Goal: Information Seeking & Learning: Learn about a topic

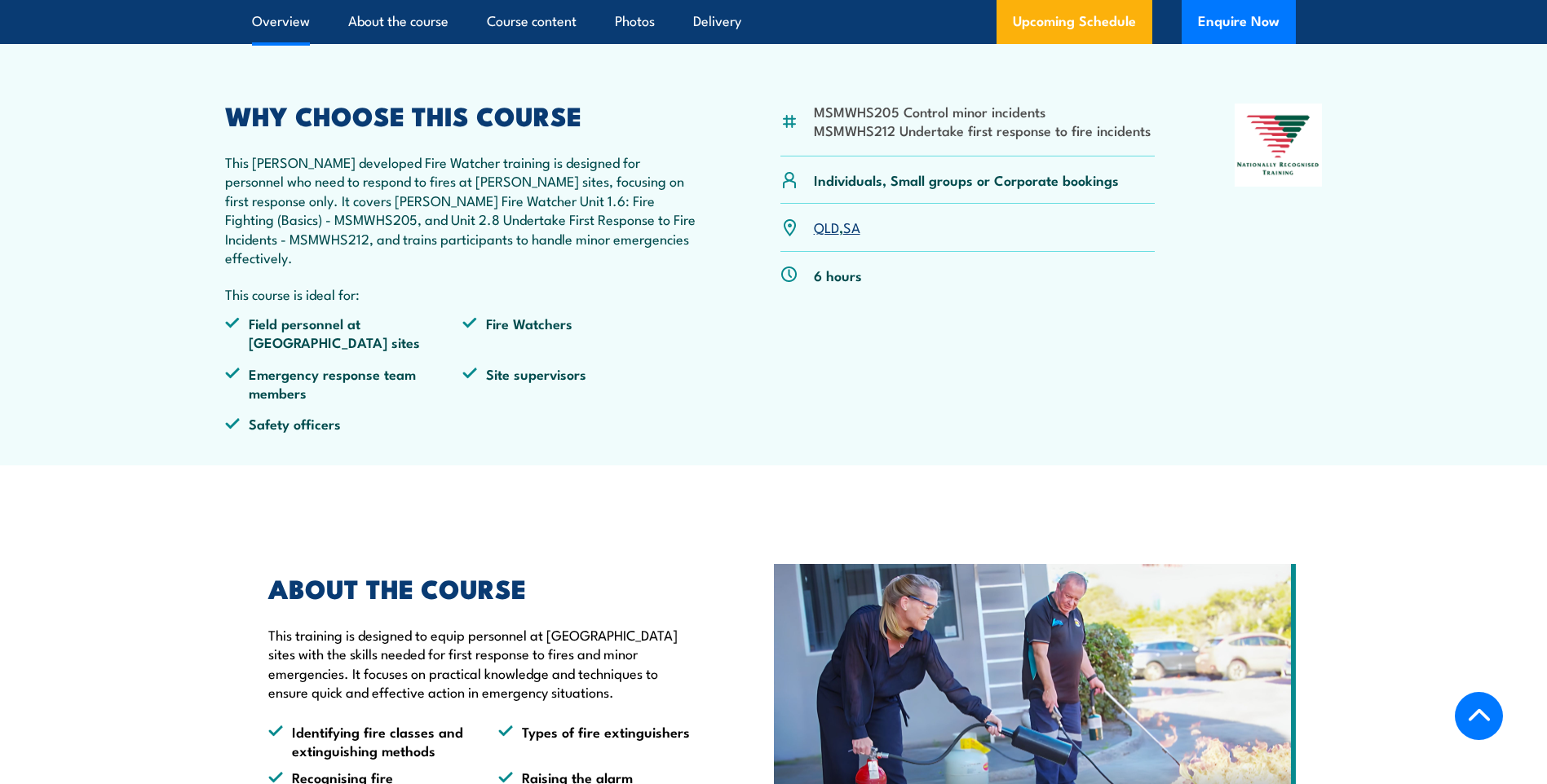
scroll to position [326, 0]
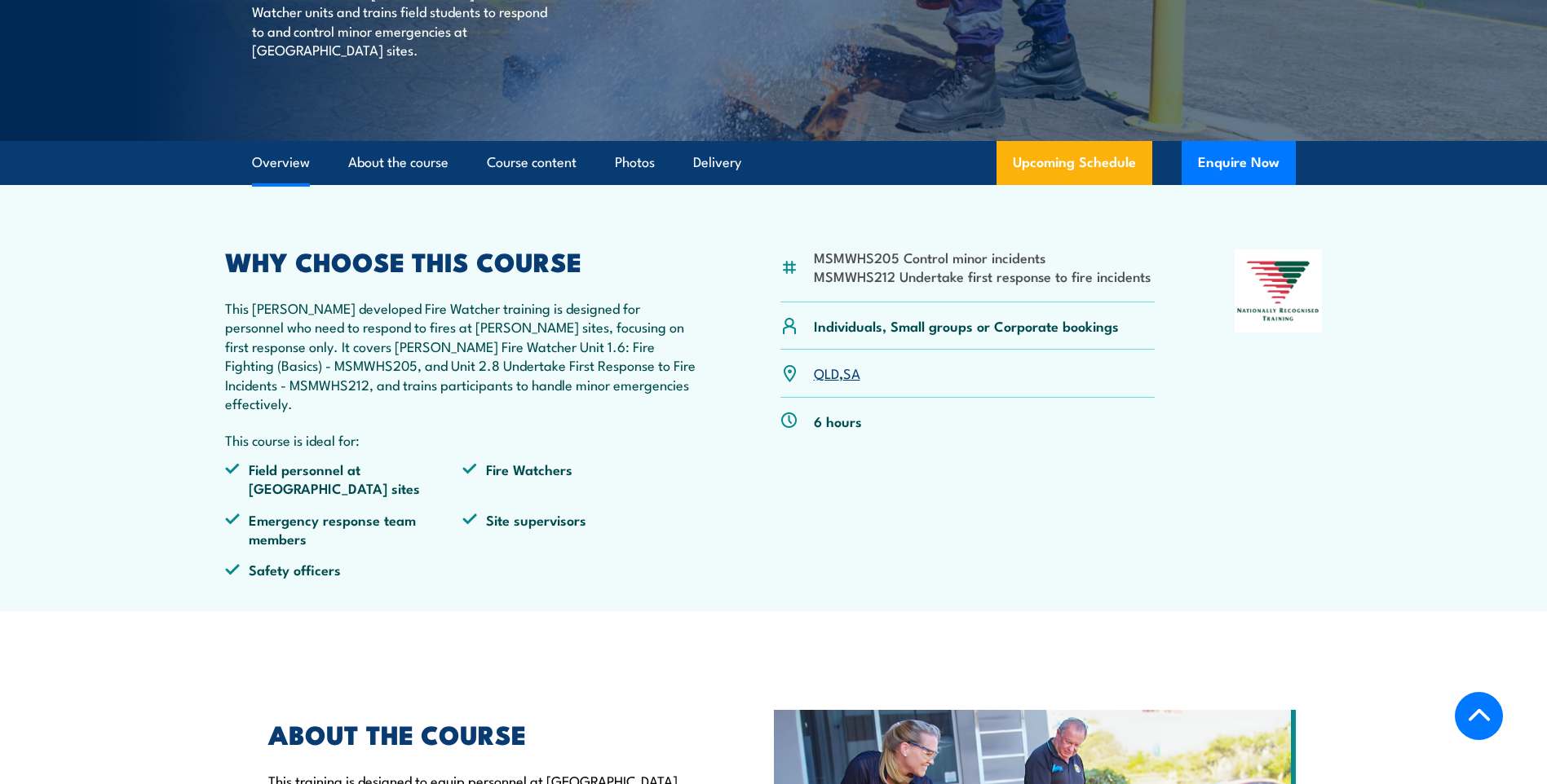
click at [828, 372] on link "QLD" at bounding box center [826, 373] width 25 height 19
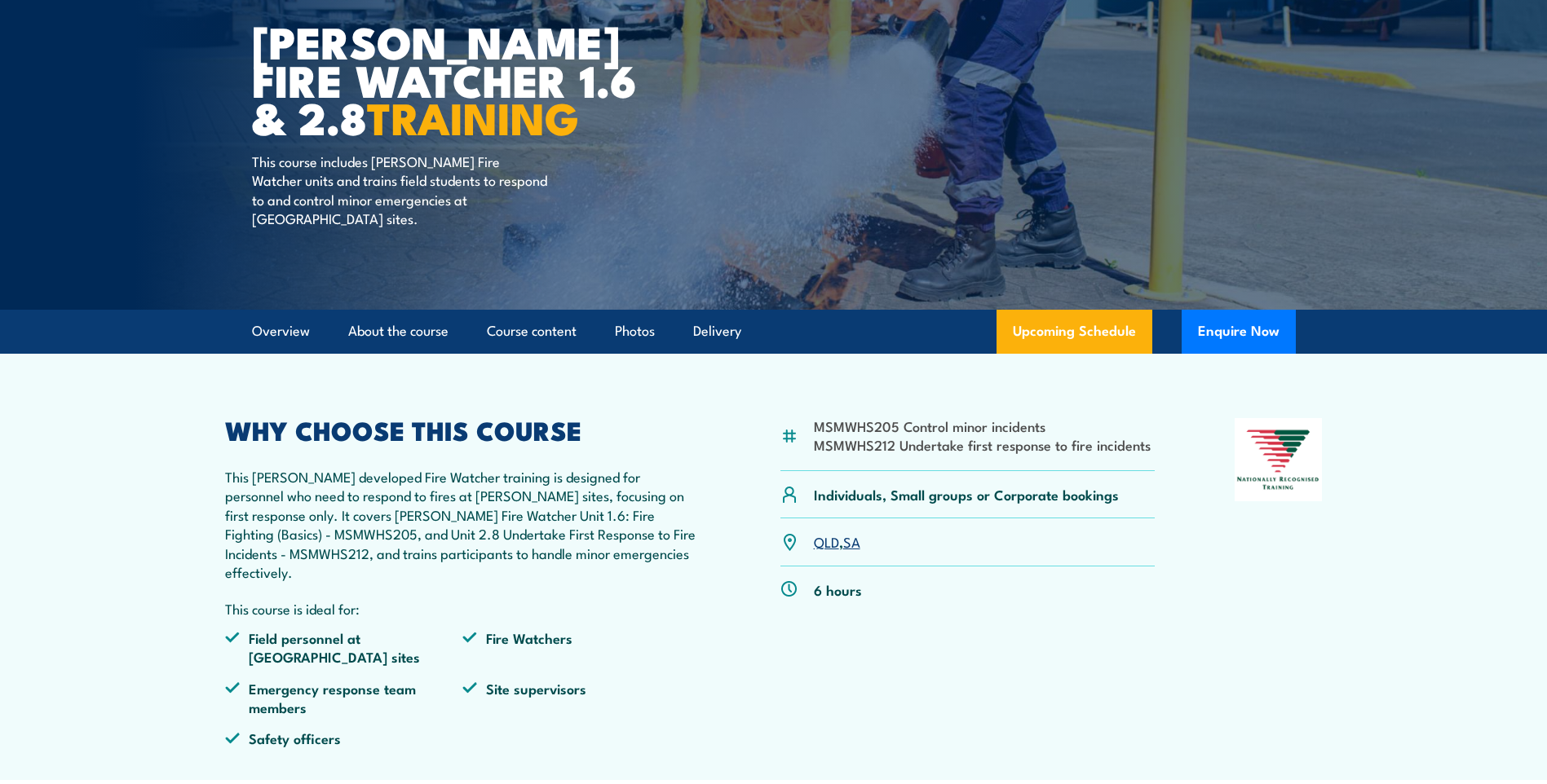
scroll to position [163, 0]
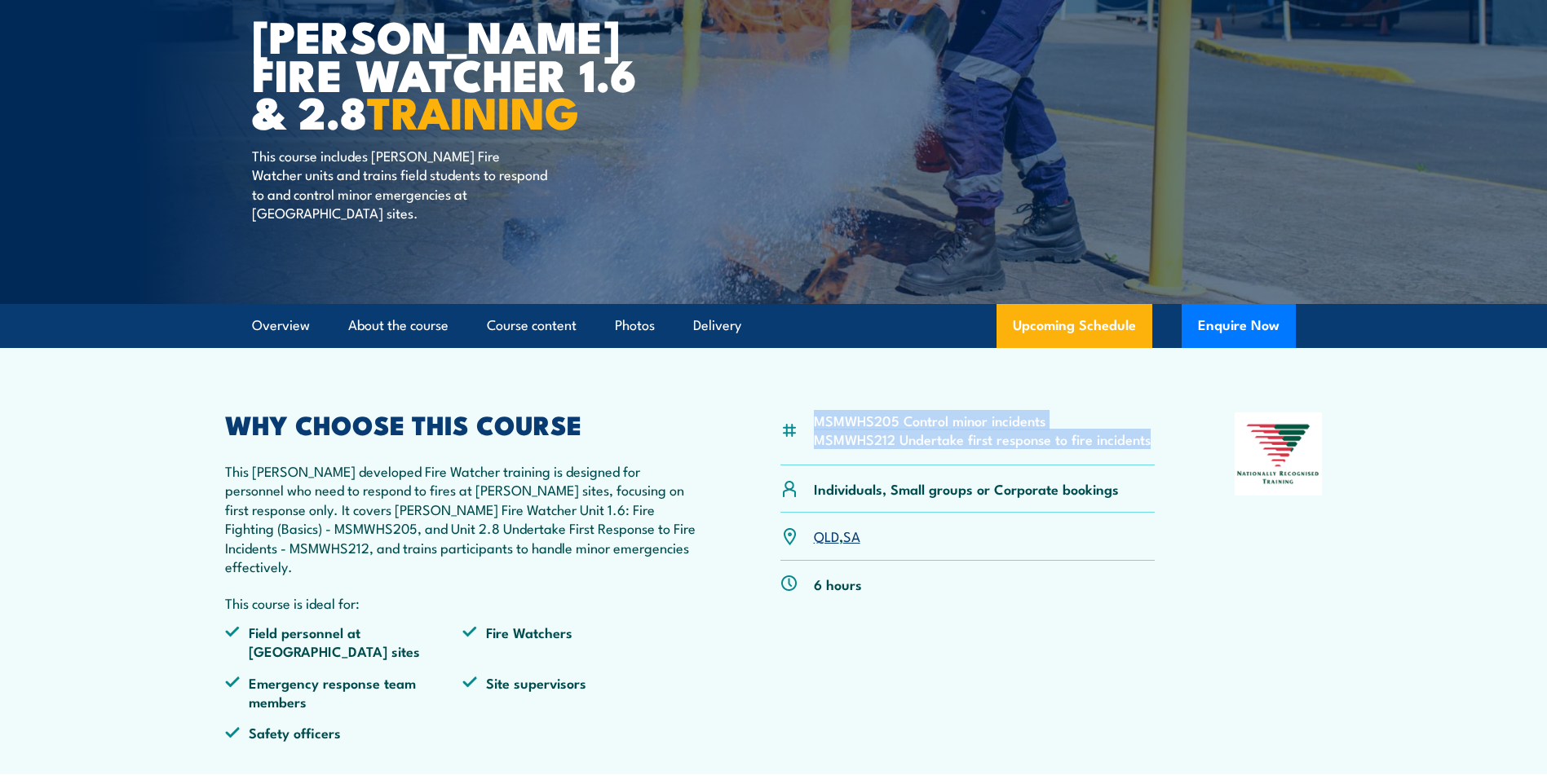
drag, startPoint x: 1146, startPoint y: 440, endPoint x: 805, endPoint y: 410, distance: 342.3
click at [805, 410] on article "MSMWHS205 Control minor incidents MSMWHS212 Undertake first response to fire in…" at bounding box center [774, 561] width 1141 height 426
drag, startPoint x: 805, startPoint y: 410, endPoint x: 863, endPoint y: 426, distance: 60.2
copy ul "MSMWHS205 Control minor incidents MSMWHS212 Undertake first response to fire in…"
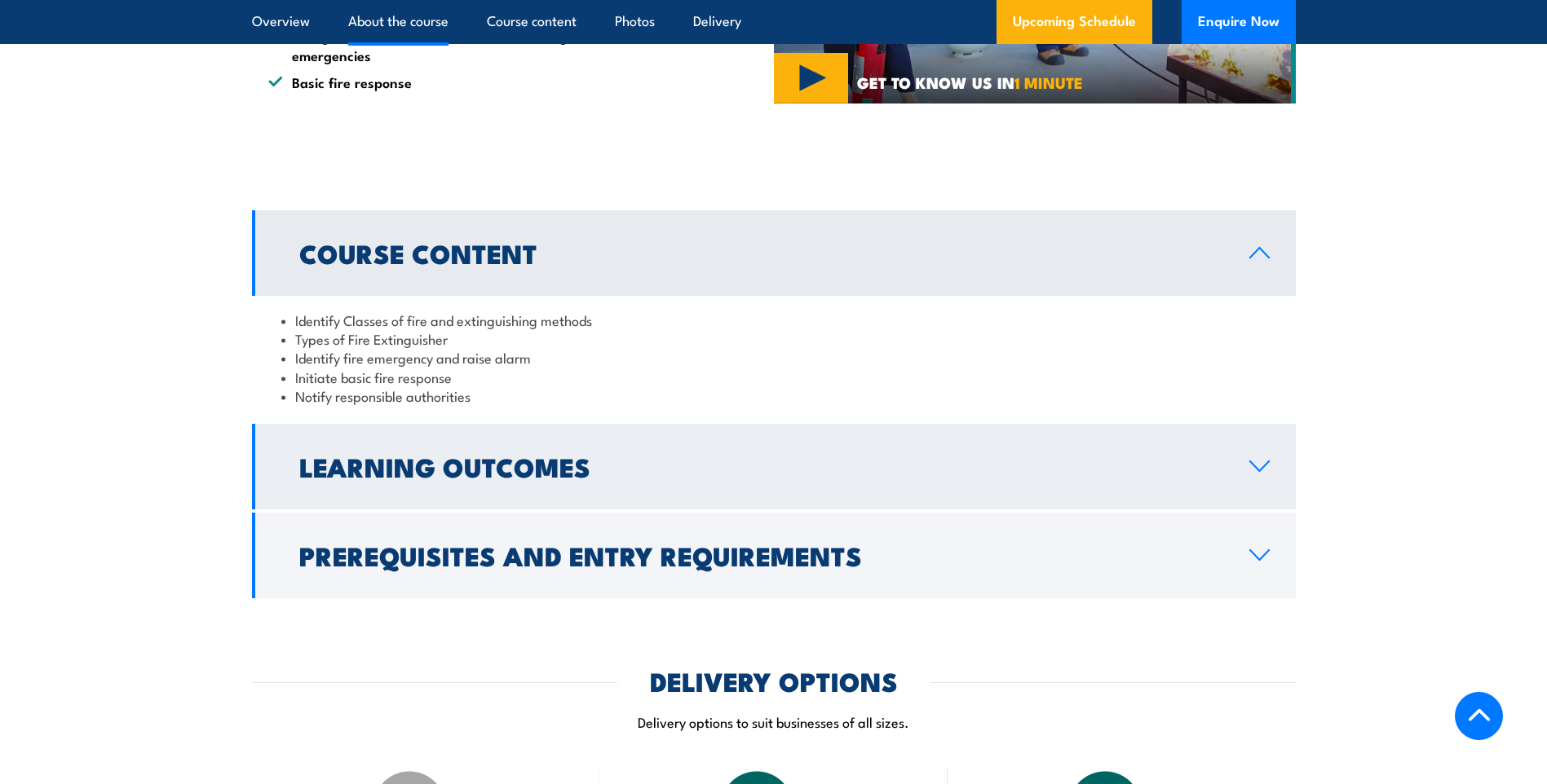
scroll to position [1223, 0]
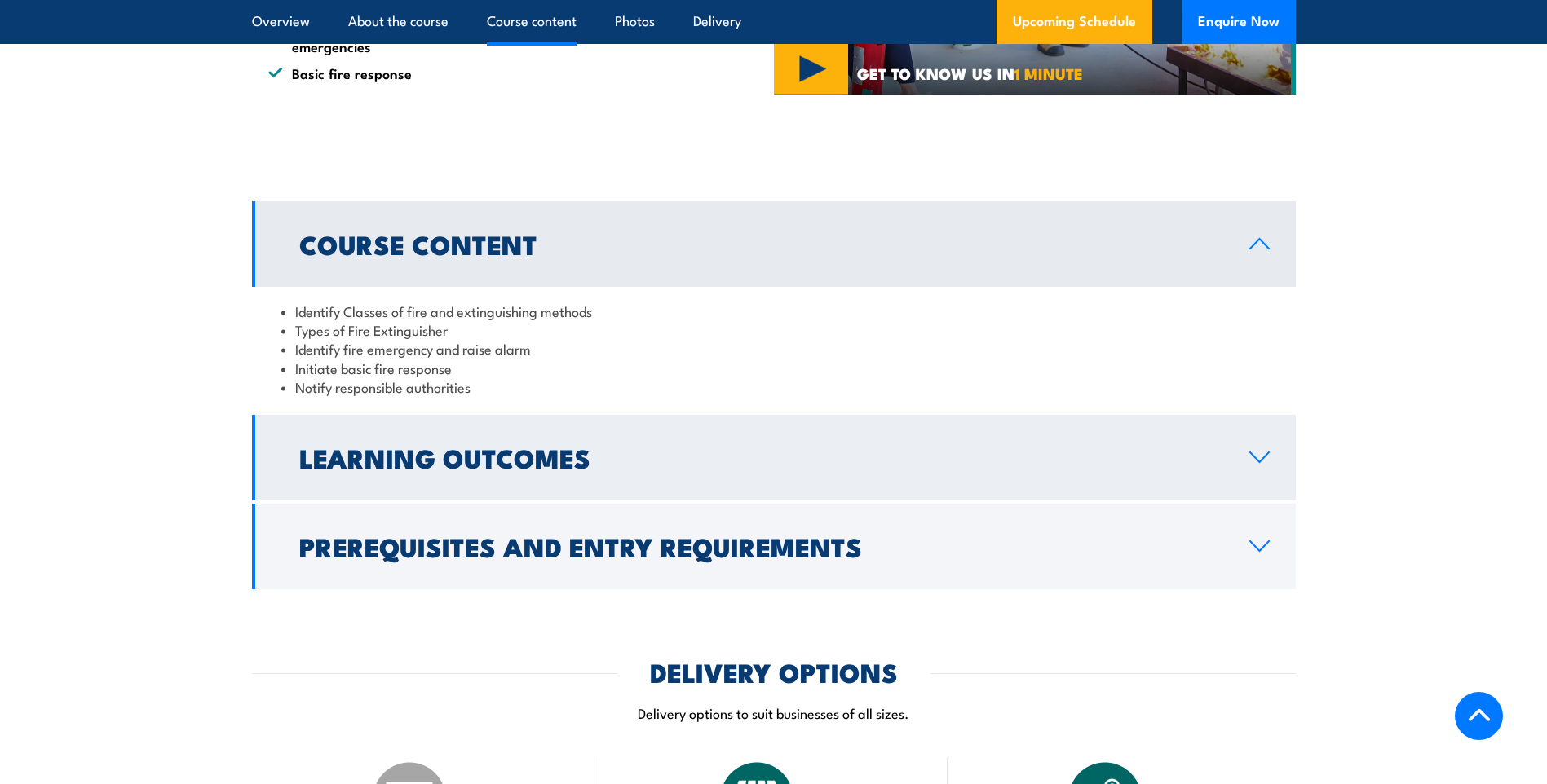
click at [508, 445] on h2 "Learning Outcomes" at bounding box center [761, 456] width 923 height 22
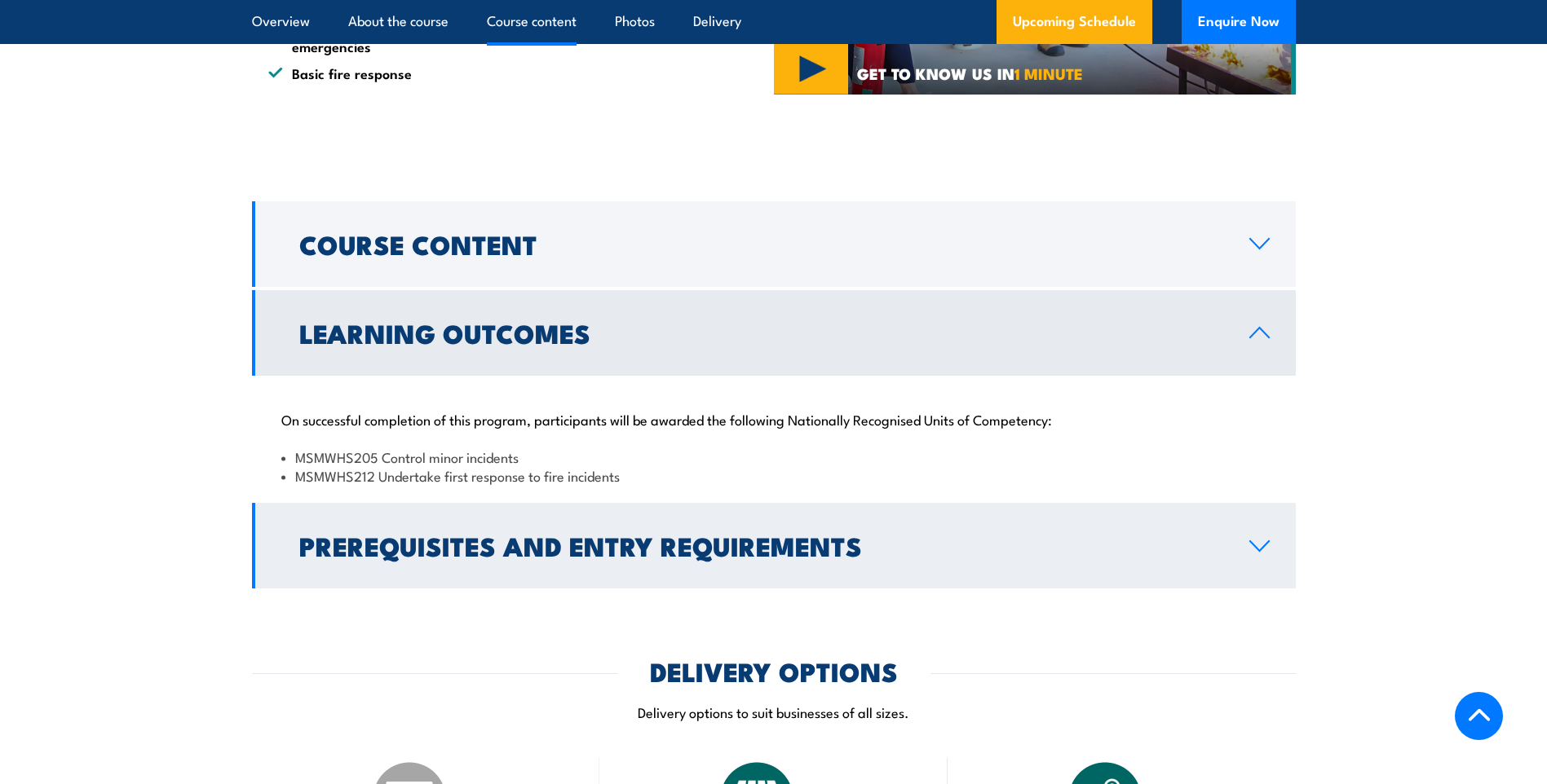
click at [465, 534] on h2 "Prerequisites and Entry Requirements" at bounding box center [761, 545] width 923 height 22
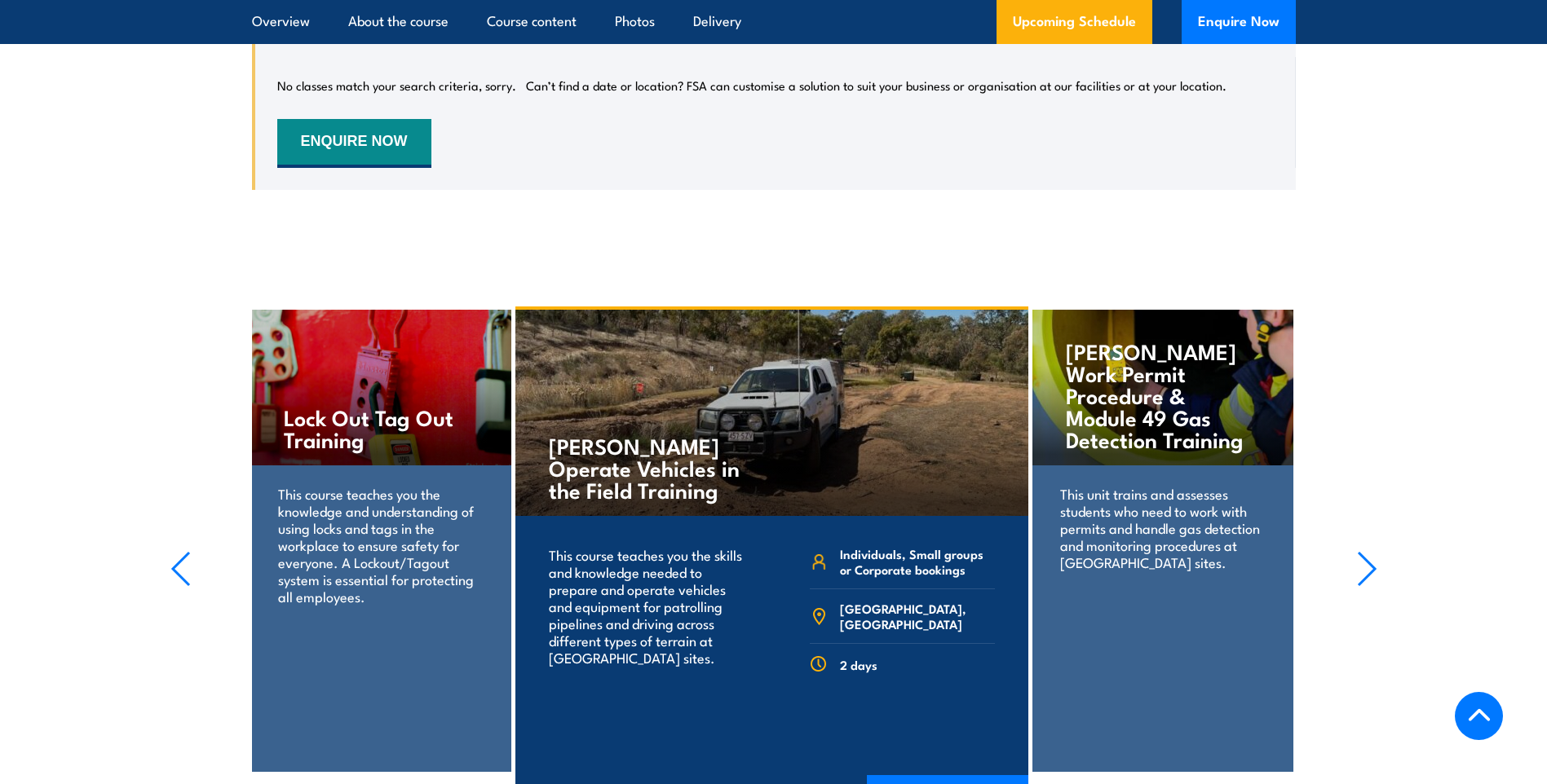
scroll to position [2853, 0]
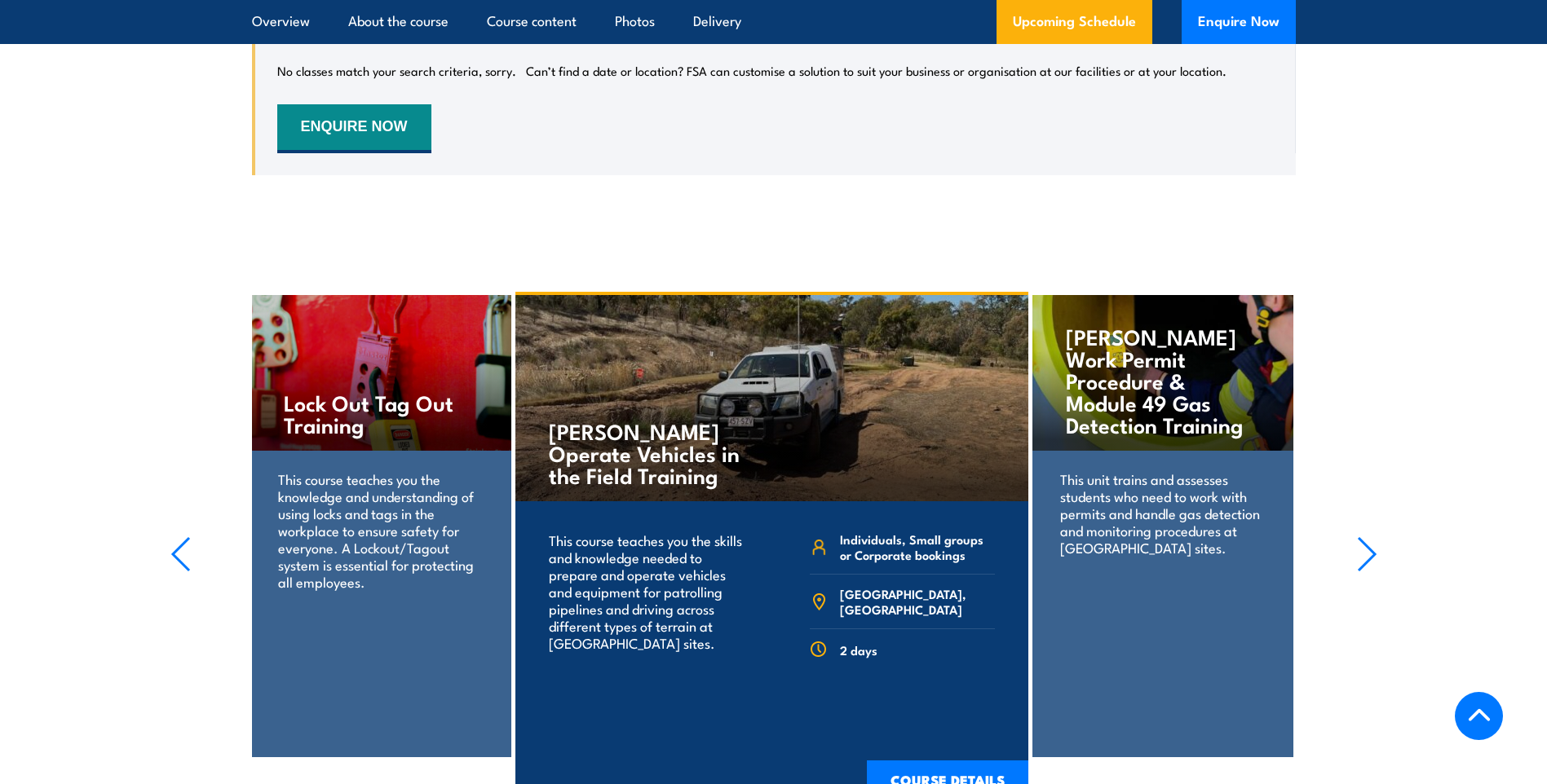
click at [1365, 536] on icon "button" at bounding box center [1366, 553] width 20 height 36
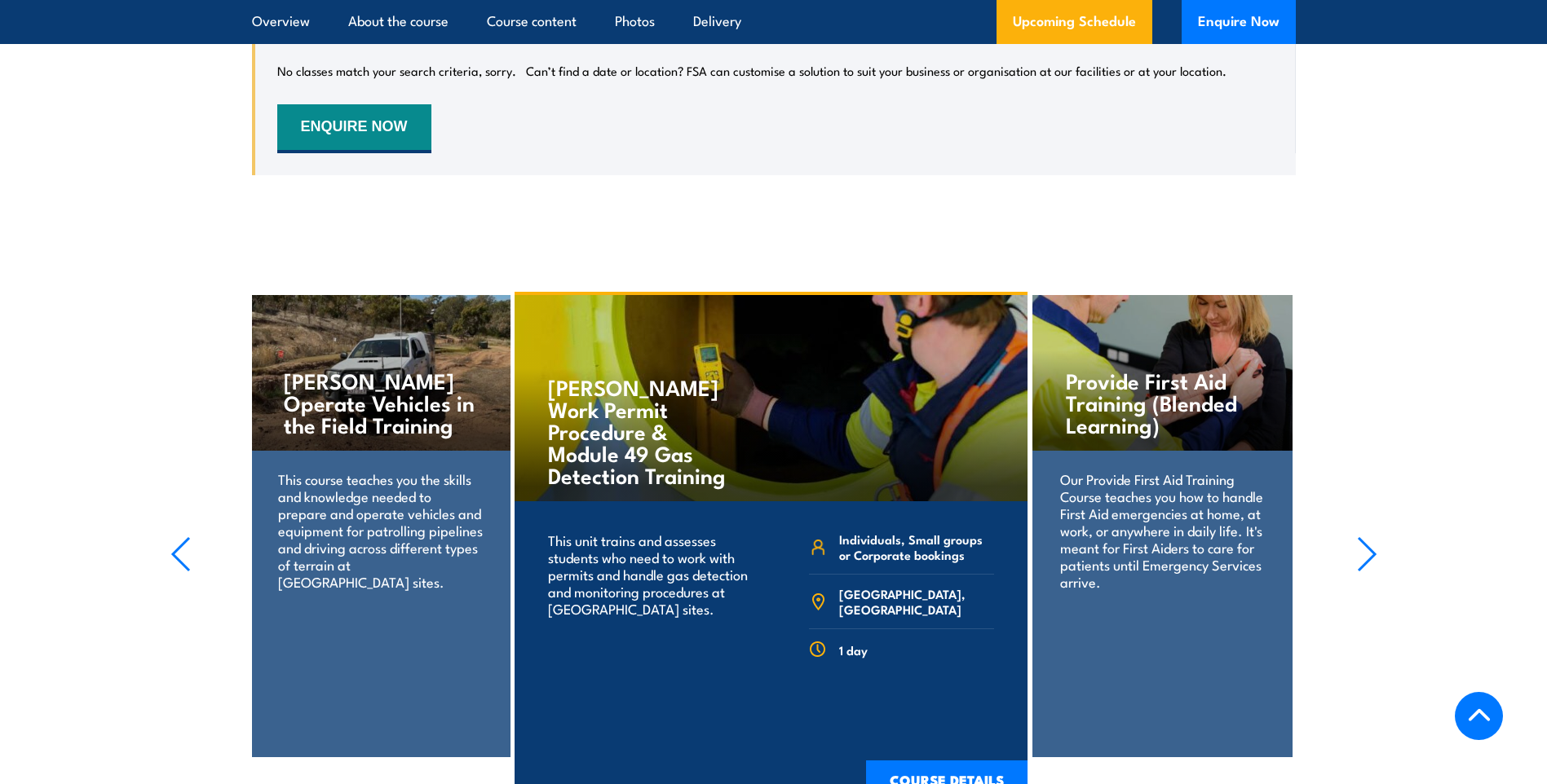
click at [1365, 536] on icon "button" at bounding box center [1366, 553] width 20 height 36
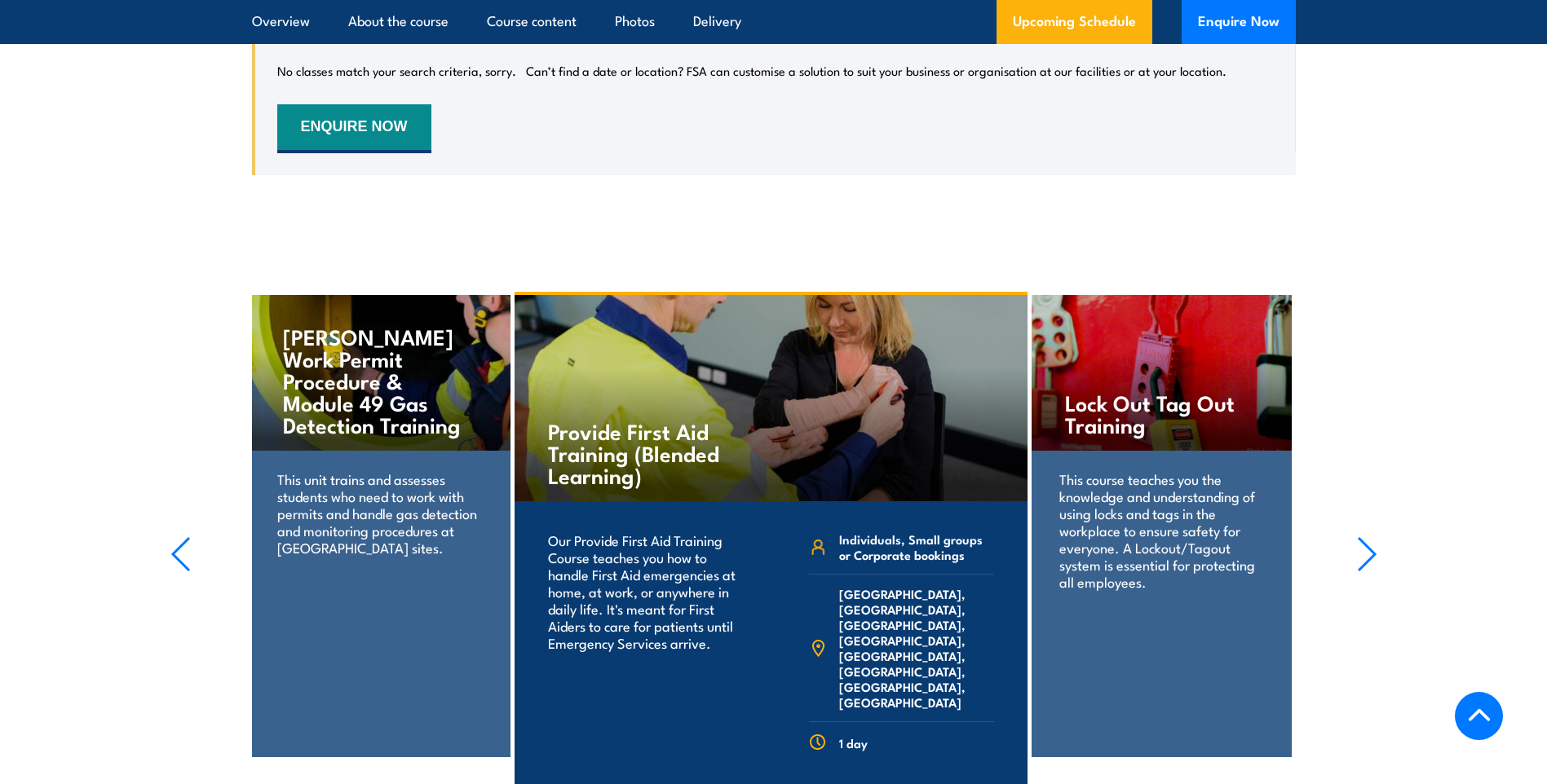
click at [1365, 536] on icon "button" at bounding box center [1366, 553] width 20 height 36
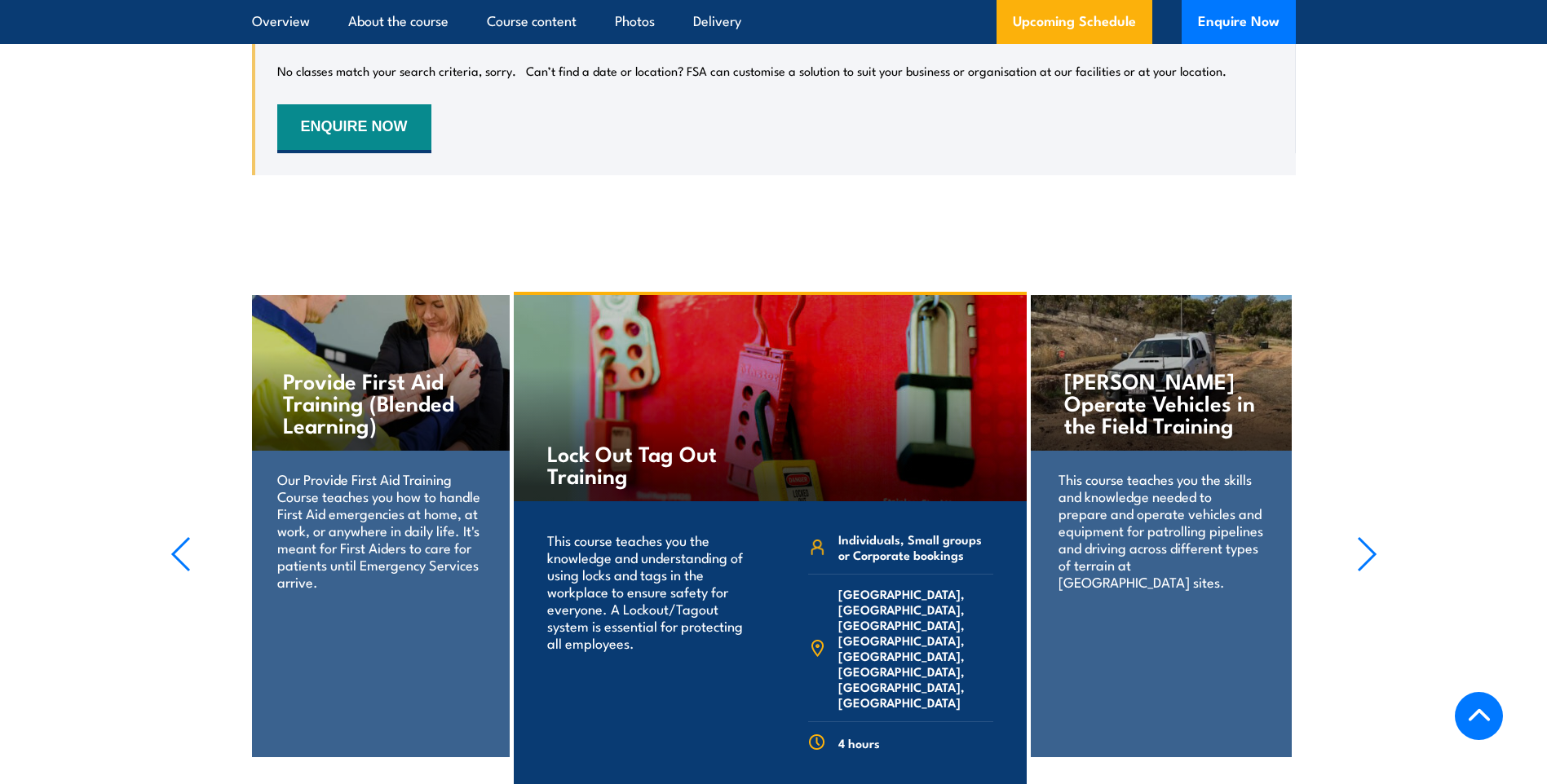
click at [1365, 536] on icon "button" at bounding box center [1366, 553] width 20 height 36
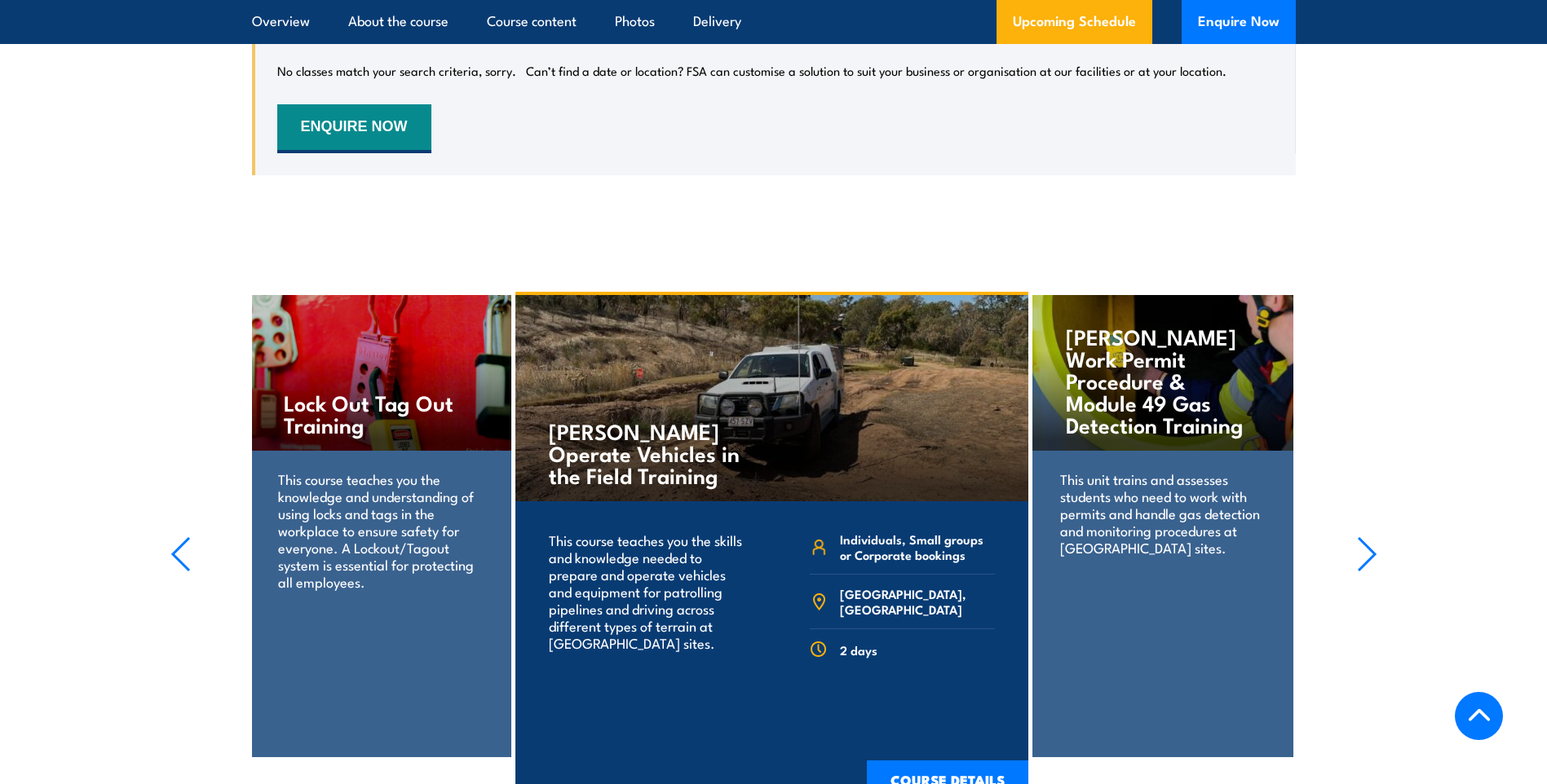
click at [1365, 536] on icon "button" at bounding box center [1366, 553] width 20 height 36
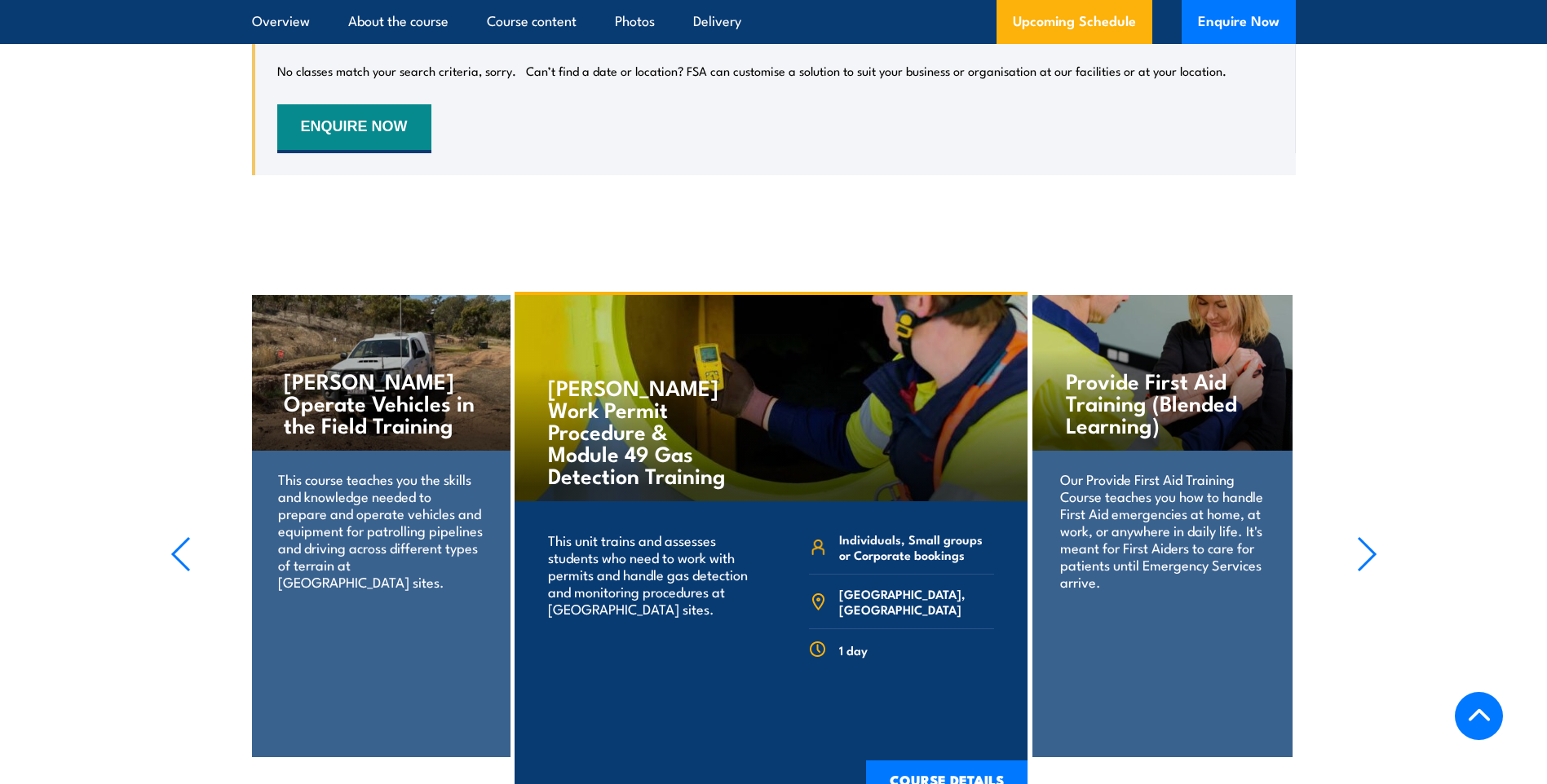
click at [1365, 536] on icon "button" at bounding box center [1366, 553] width 20 height 36
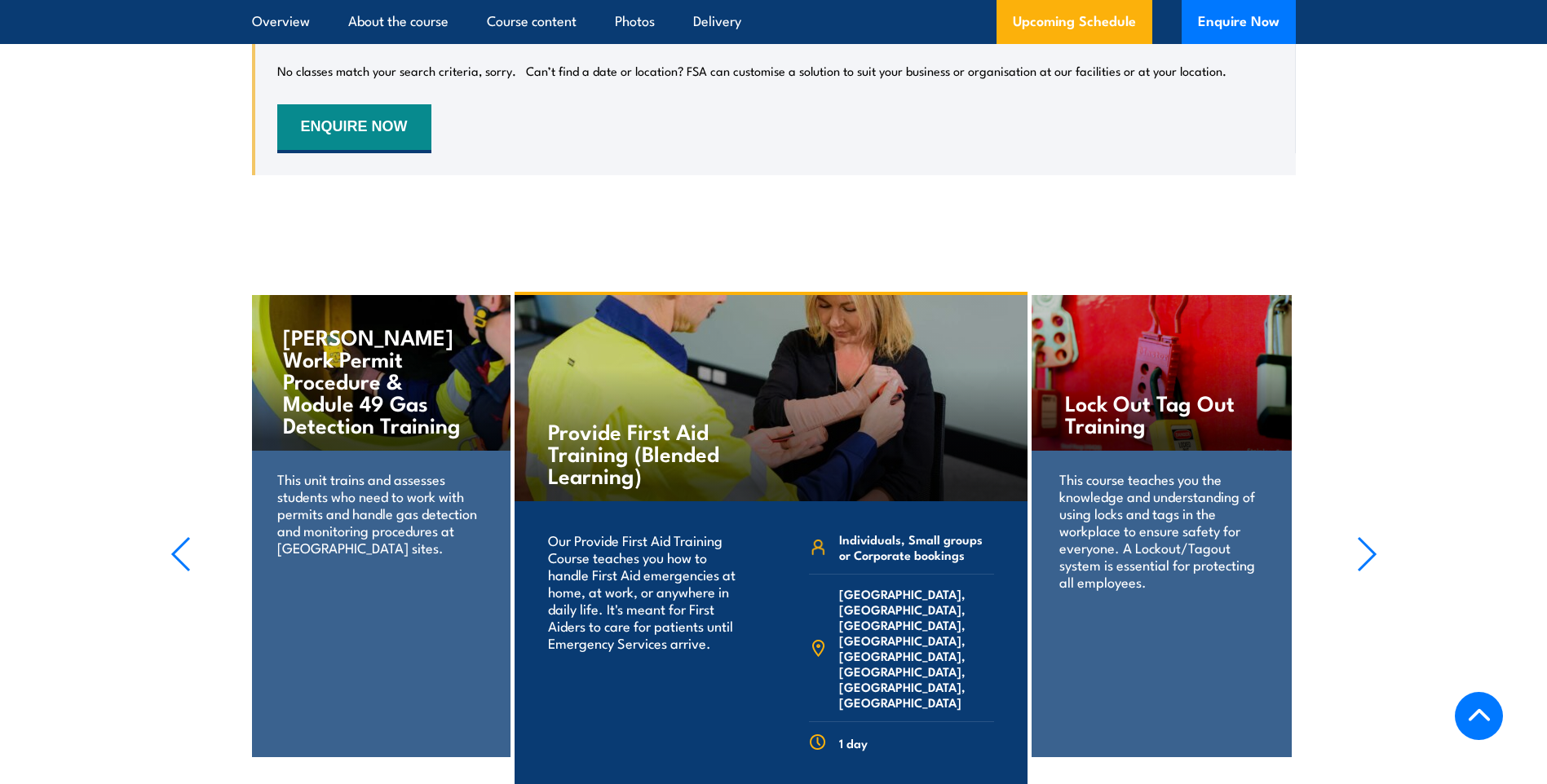
click at [1365, 536] on icon "button" at bounding box center [1366, 553] width 20 height 36
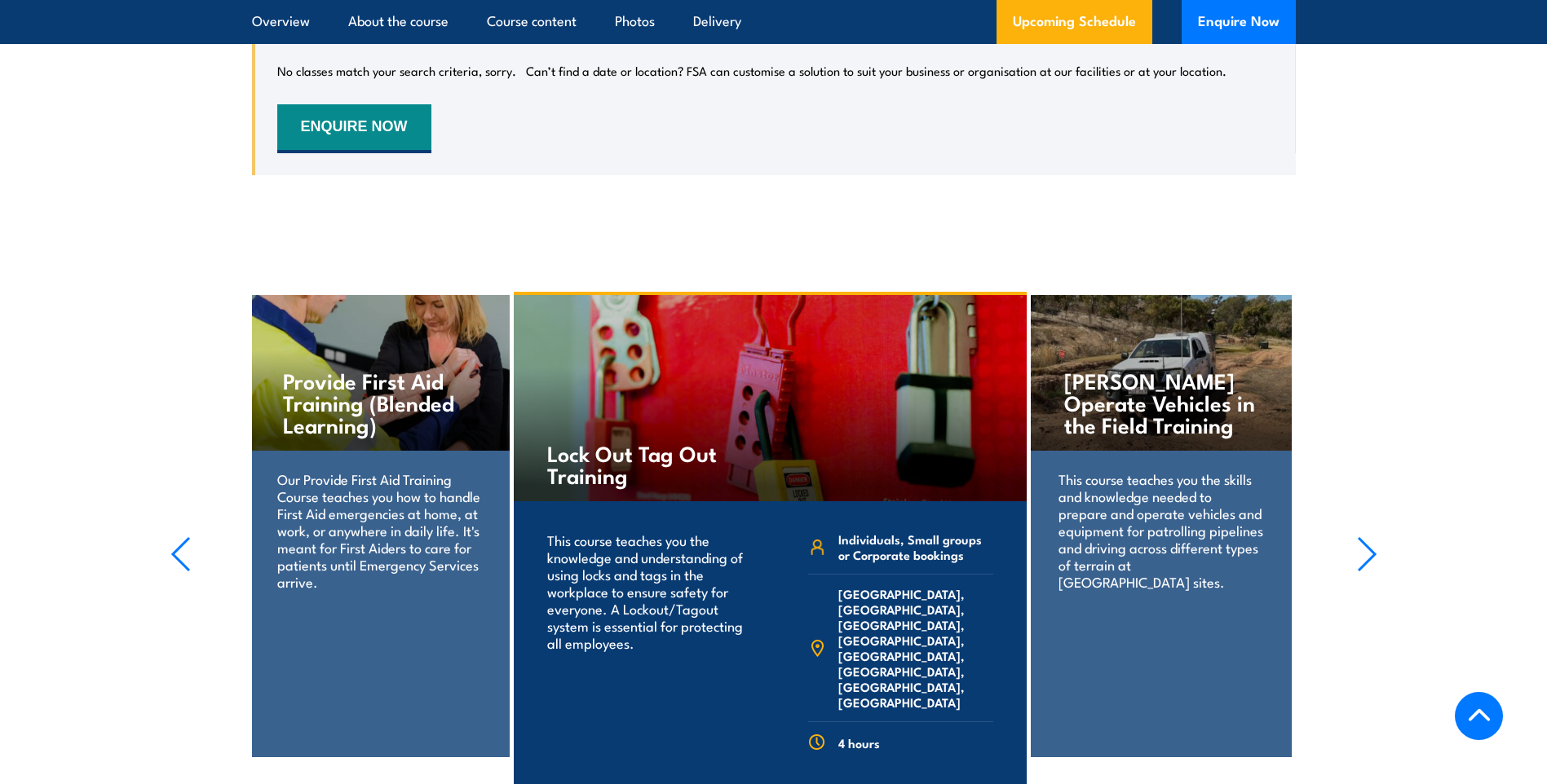
click at [1365, 536] on icon "button" at bounding box center [1366, 553] width 20 height 36
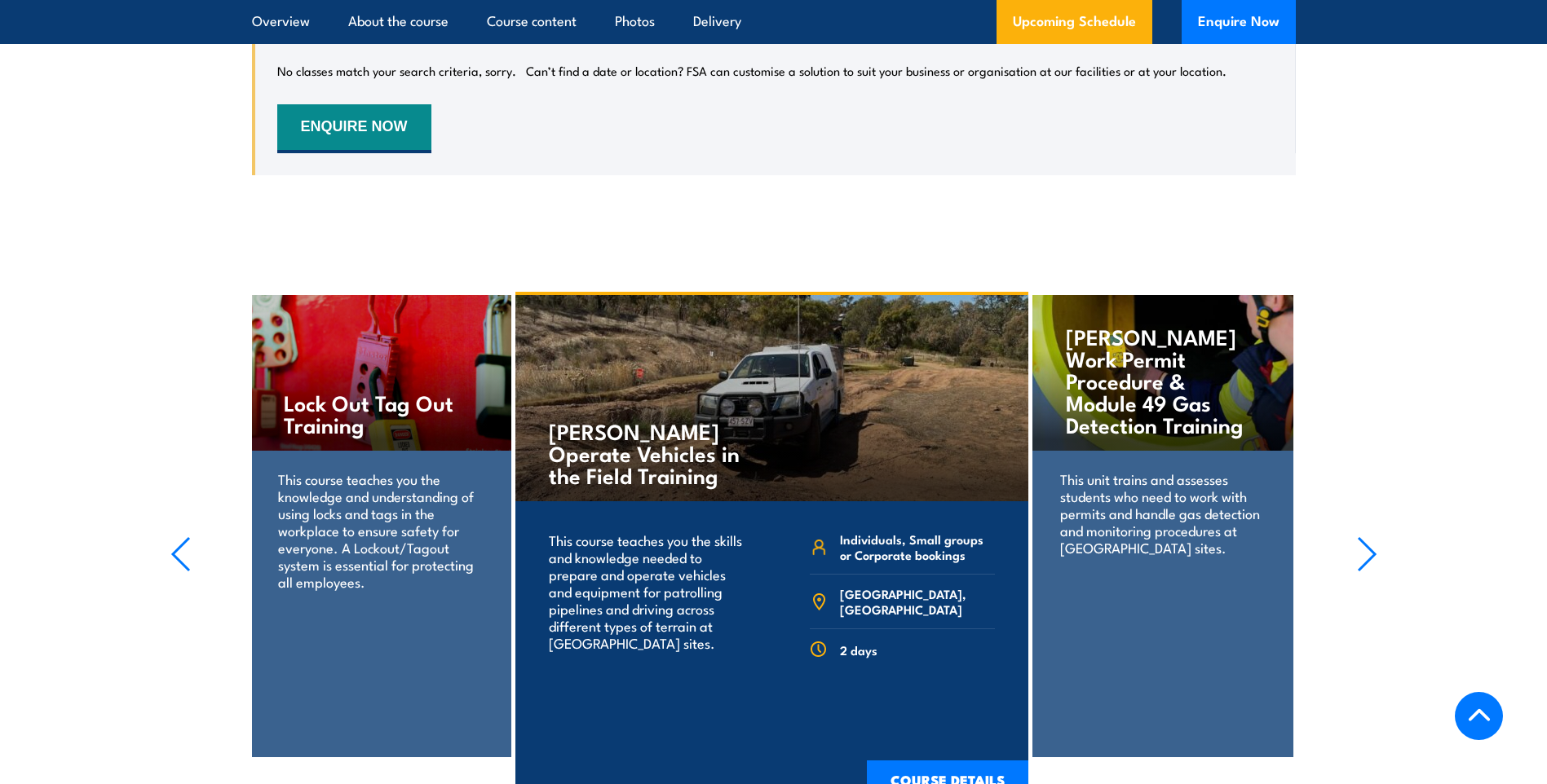
click at [1365, 536] on icon "button" at bounding box center [1366, 553] width 20 height 36
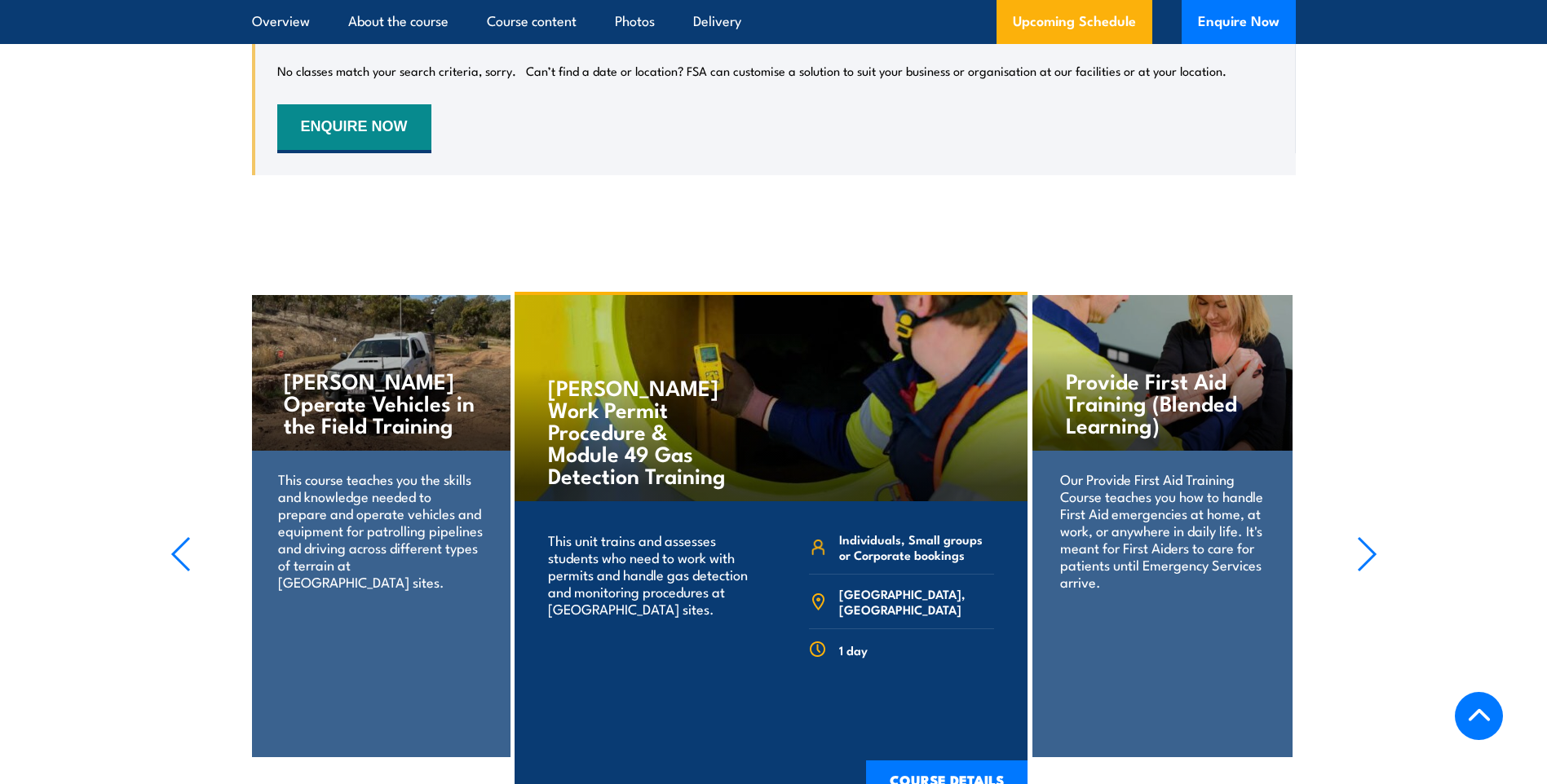
click at [1365, 536] on icon "button" at bounding box center [1366, 553] width 20 height 36
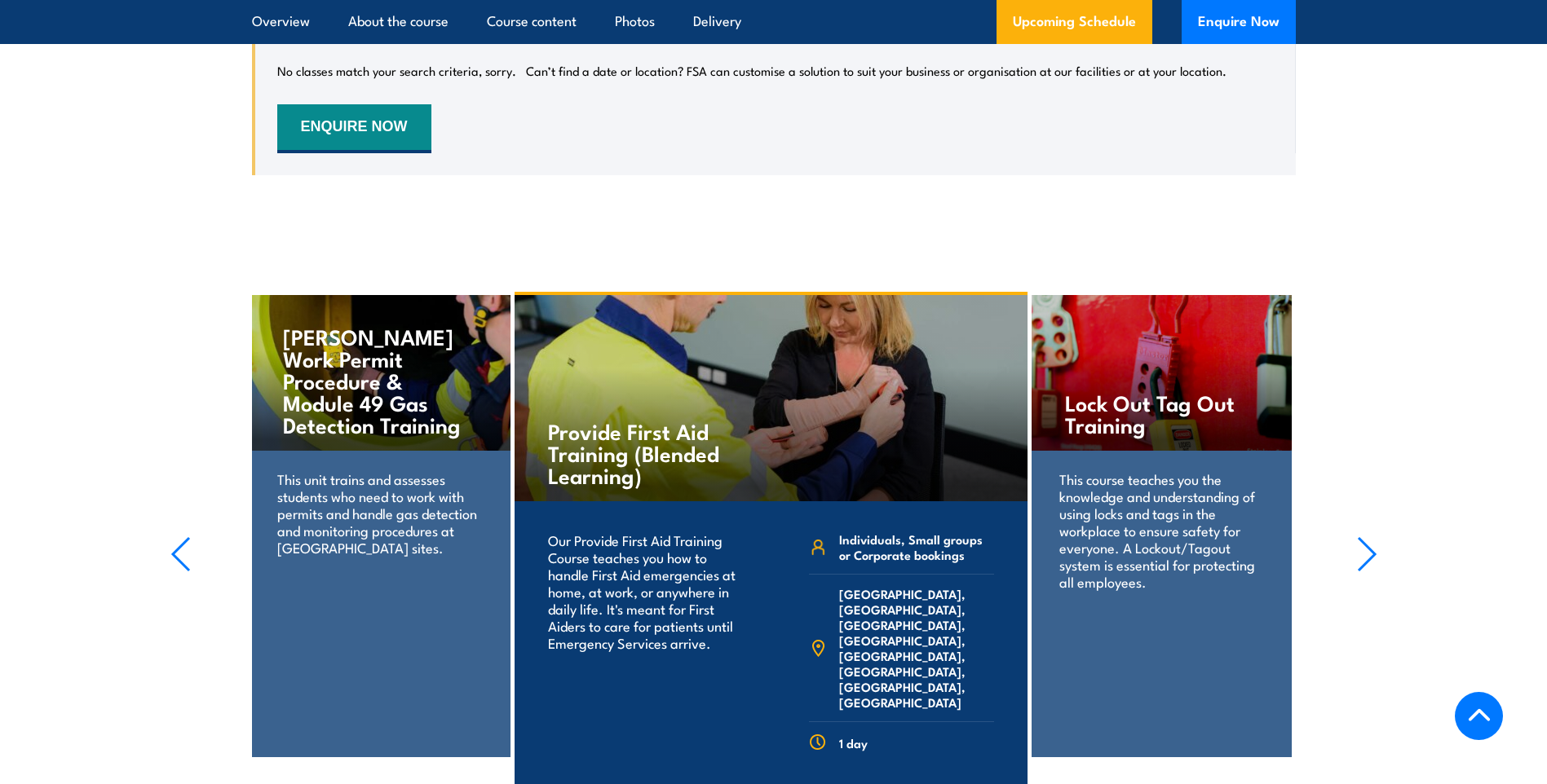
click at [1365, 536] on icon "button" at bounding box center [1366, 553] width 20 height 36
